Goal: Task Accomplishment & Management: Manage account settings

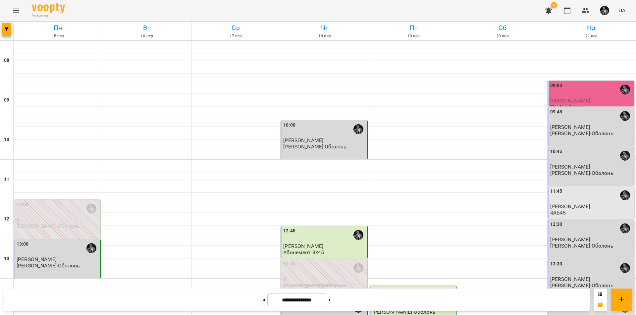
scroll to position [271, 0]
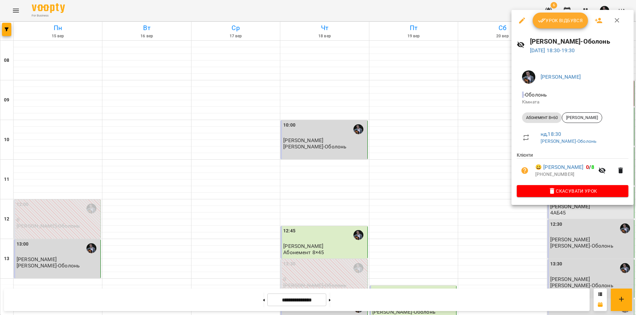
click at [566, 240] on div at bounding box center [318, 157] width 636 height 315
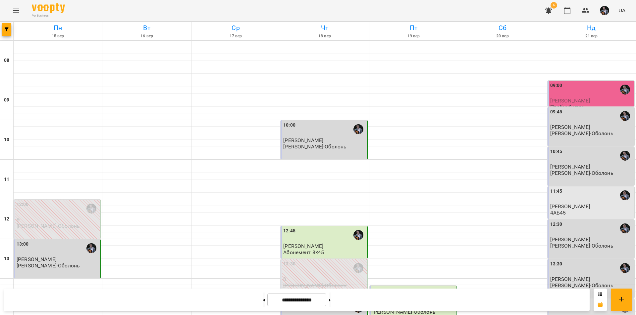
scroll to position [109, 0]
click at [576, 301] on div "14:30" at bounding box center [591, 308] width 82 height 15
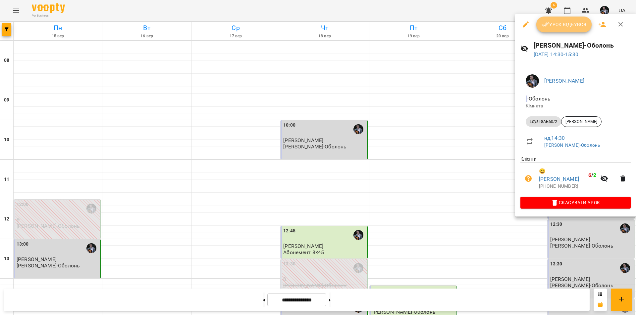
click at [572, 28] on span "Урок відбувся" at bounding box center [563, 25] width 45 height 8
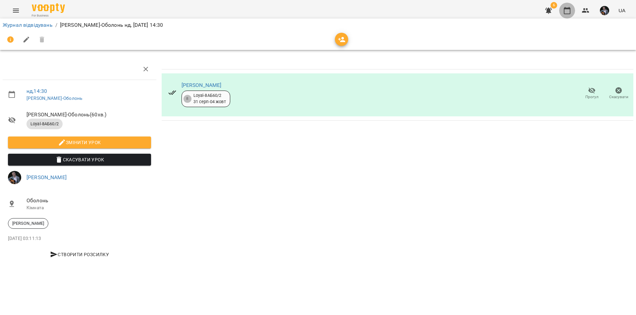
click at [566, 12] on icon "button" at bounding box center [567, 11] width 8 height 8
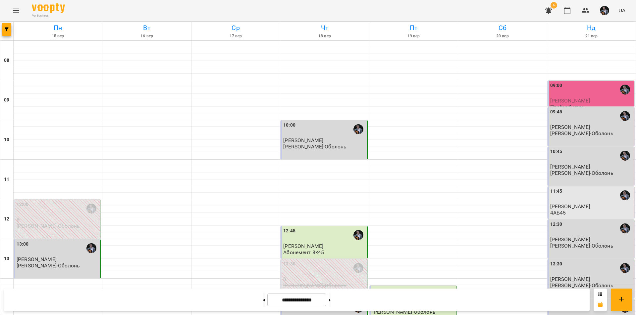
scroll to position [213, 0]
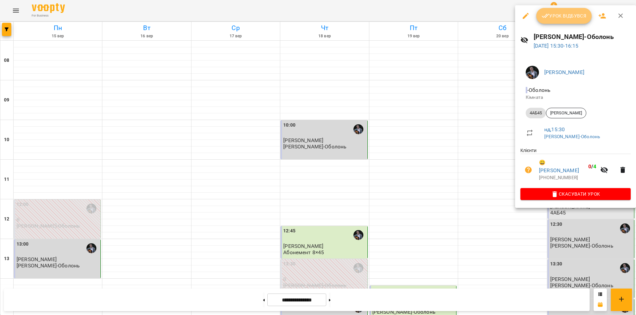
click at [572, 23] on button "Урок відбувся" at bounding box center [564, 16] width 56 height 16
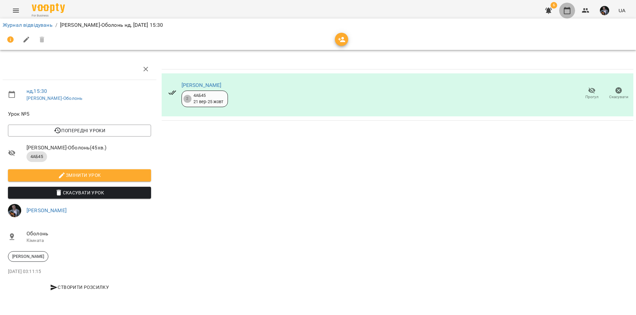
click at [568, 13] on icon "button" at bounding box center [567, 11] width 8 height 8
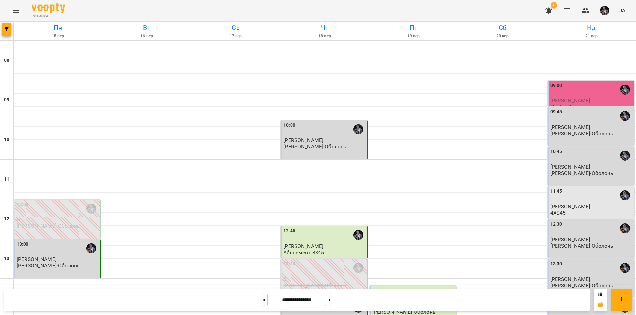
scroll to position [271, 0]
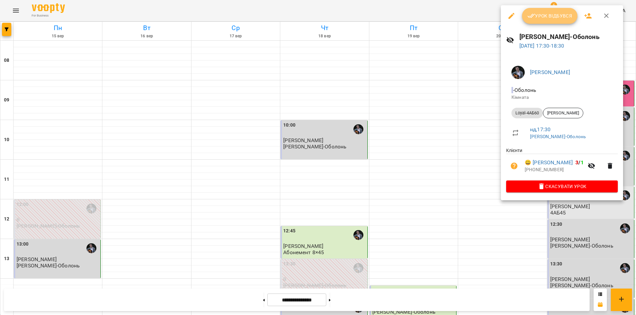
click at [564, 15] on span "Урок відбувся" at bounding box center [549, 16] width 45 height 8
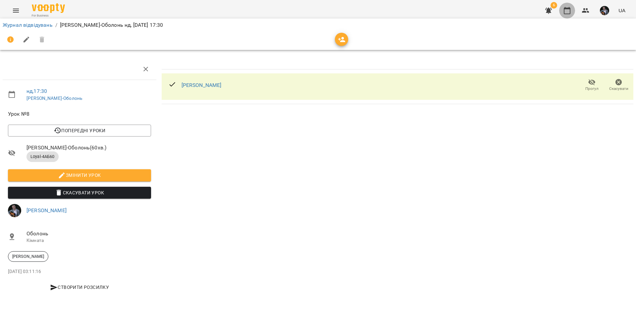
click at [571, 9] on button "button" at bounding box center [567, 11] width 16 height 16
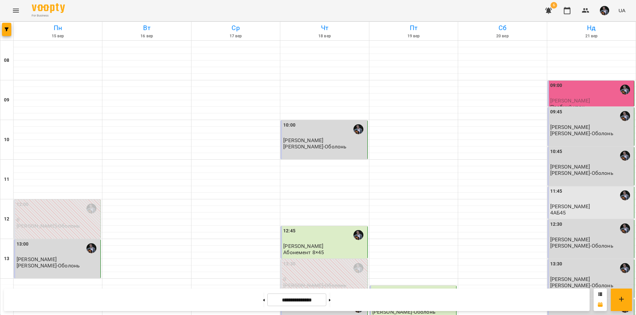
scroll to position [271, 0]
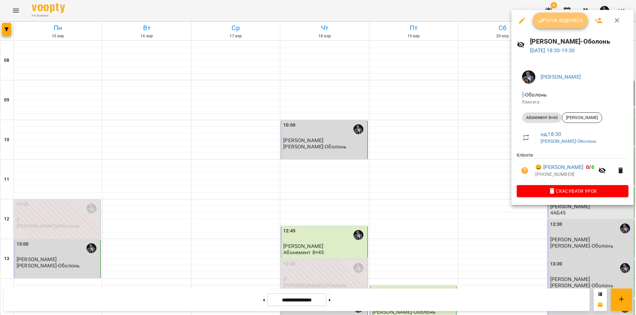
click at [565, 25] on button "Урок відбувся" at bounding box center [560, 21] width 56 height 16
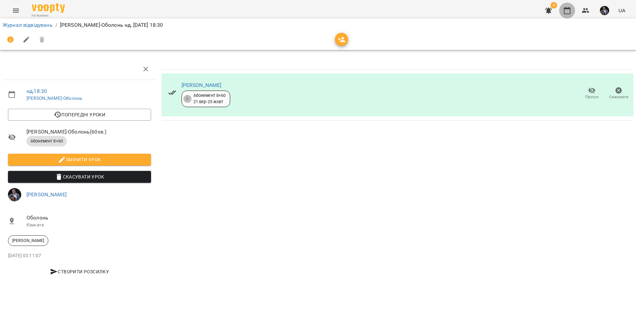
click at [566, 10] on icon "button" at bounding box center [567, 11] width 8 height 8
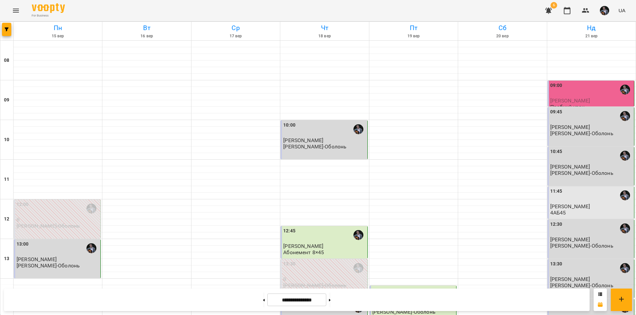
scroll to position [271, 0]
